Goal: Find contact information: Find contact information

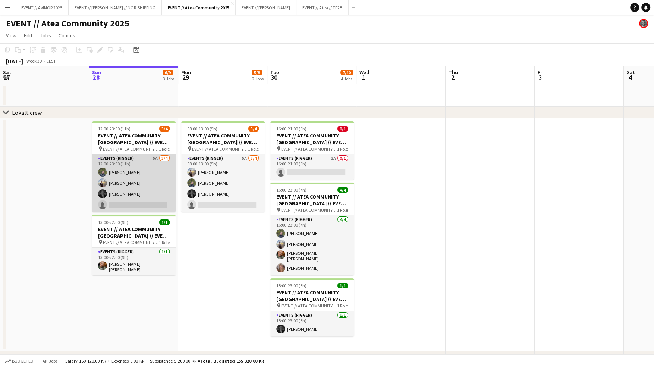
click at [148, 183] on app-card-role "Events (Rigger) 5A [DATE] 12:00-23:00 (11h) [PERSON_NAME] [PERSON_NAME] [PERSON…" at bounding box center [133, 183] width 83 height 58
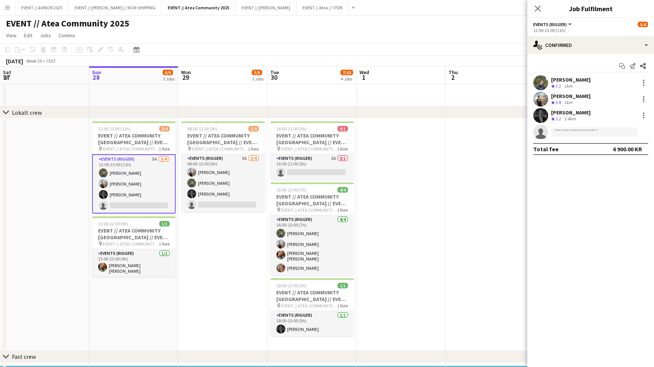
click at [555, 78] on div "[PERSON_NAME]" at bounding box center [570, 79] width 39 height 7
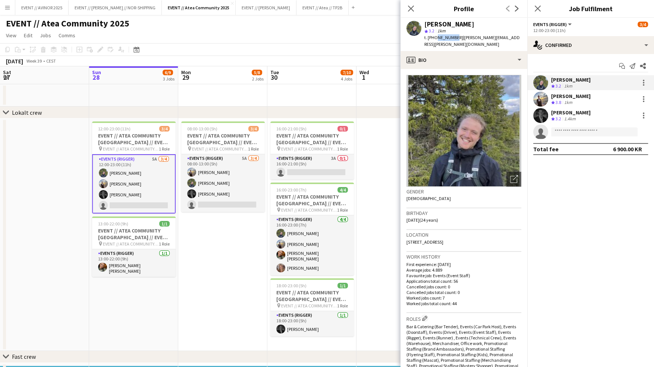
drag, startPoint x: 452, startPoint y: 39, endPoint x: 434, endPoint y: 40, distance: 17.5
click at [434, 40] on span "t. [PHONE_NUMBER]" at bounding box center [443, 38] width 39 height 6
copy span "90267318"
click at [559, 98] on div "[PERSON_NAME]" at bounding box center [570, 96] width 39 height 7
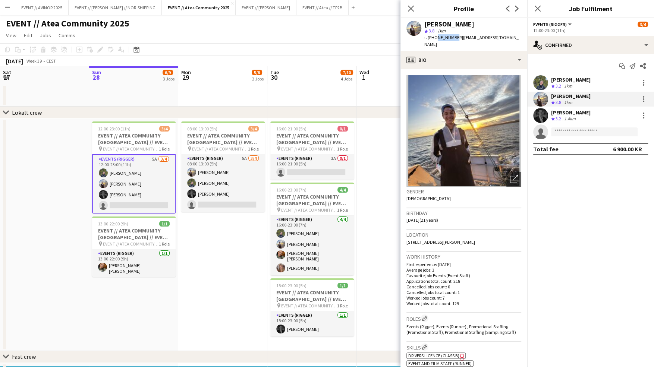
drag, startPoint x: 452, startPoint y: 38, endPoint x: 435, endPoint y: 40, distance: 17.2
click at [435, 40] on span "t. [PHONE_NUMBER]" at bounding box center [443, 38] width 39 height 6
copy span "98143565"
click at [171, 182] on app-card-role "Events (Rigger) 5A [DATE] 12:00-23:00 (11h) [PERSON_NAME] [PERSON_NAME] [PERSON…" at bounding box center [133, 183] width 83 height 59
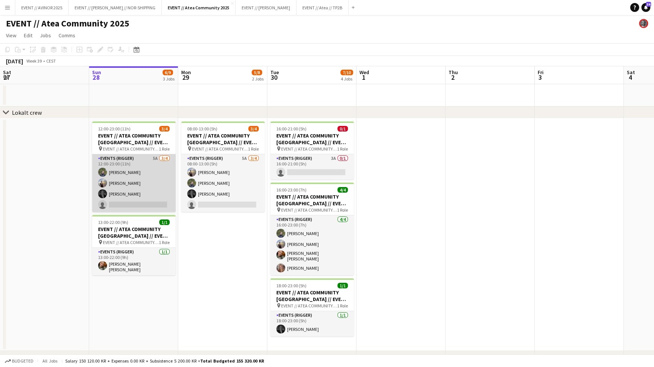
click at [162, 177] on app-card-role "Events (Rigger) 5A [DATE] 12:00-23:00 (11h) [PERSON_NAME] [PERSON_NAME] [PERSON…" at bounding box center [133, 183] width 83 height 58
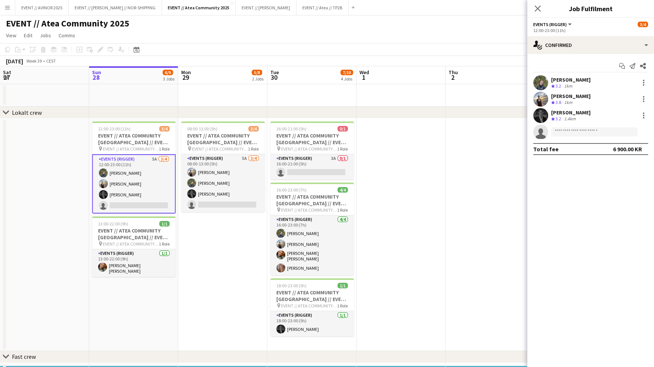
click at [569, 110] on div "[PERSON_NAME]" at bounding box center [570, 112] width 39 height 7
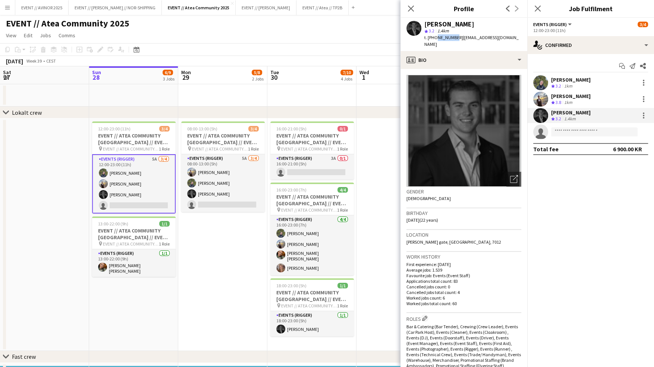
drag, startPoint x: 452, startPoint y: 39, endPoint x: 434, endPoint y: 40, distance: 17.5
click at [434, 40] on span "t. [PHONE_NUMBER]" at bounding box center [443, 38] width 39 height 6
copy span "94884939"
click at [123, 149] on span "EVENT // ATEA COMMUNITY [GEOGRAPHIC_DATA] // EVENT CREW" at bounding box center [131, 149] width 56 height 6
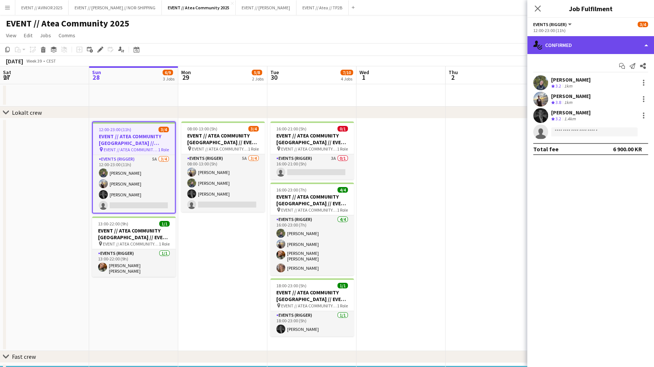
click at [581, 41] on div "single-neutral-actions-check-2 Confirmed" at bounding box center [590, 45] width 127 height 18
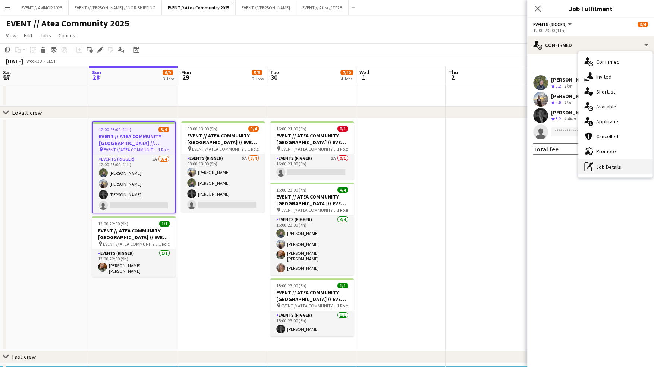
click at [596, 165] on div "pen-write Job Details" at bounding box center [615, 166] width 74 height 15
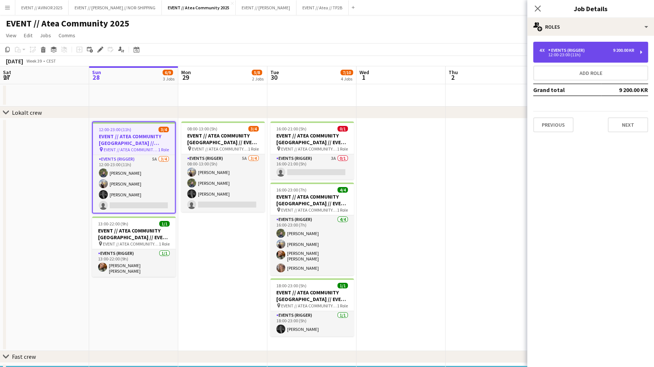
click at [625, 60] on div "4 x Events (Rigger) 9 200.00 KR 12:00-23:00 (11h)" at bounding box center [590, 52] width 115 height 21
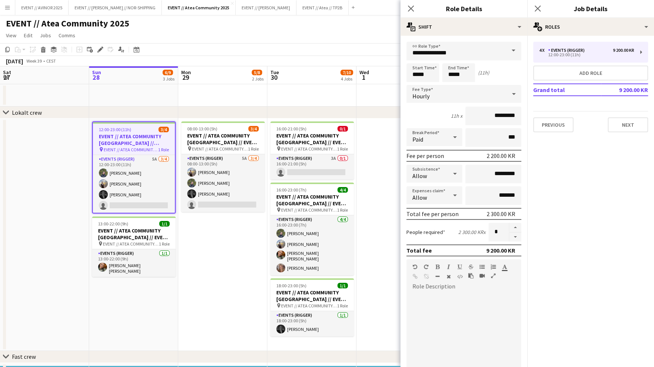
click at [622, 132] on div "4 x Events (Rigger) 9 200.00 KR 12:00-23:00 (11h) Add role Grand total 9 200.00…" at bounding box center [590, 87] width 127 height 102
click at [618, 127] on button "Next" at bounding box center [627, 124] width 40 height 15
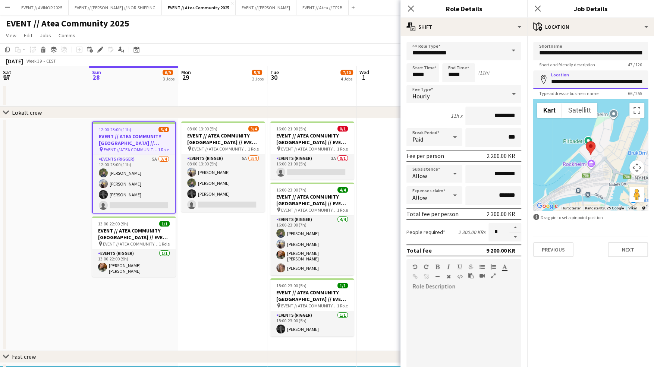
click at [574, 81] on input "**********" at bounding box center [590, 79] width 115 height 19
